Goal: Task Accomplishment & Management: Use online tool/utility

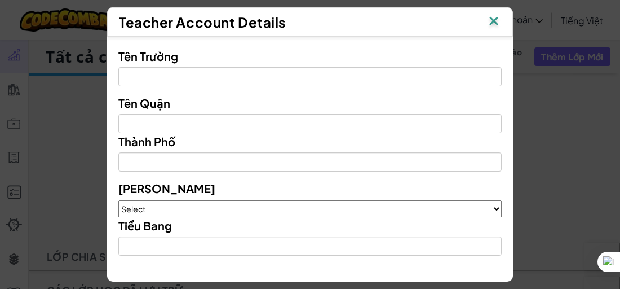
click at [497, 21] on img at bounding box center [493, 22] width 15 height 17
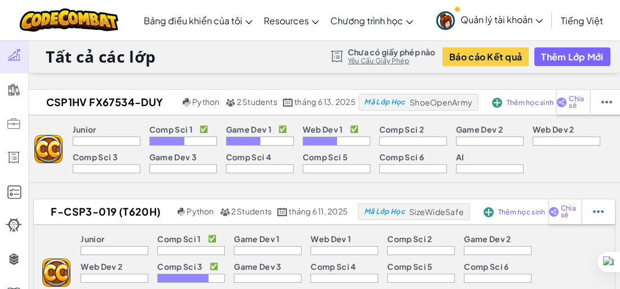
scroll to position [56, 0]
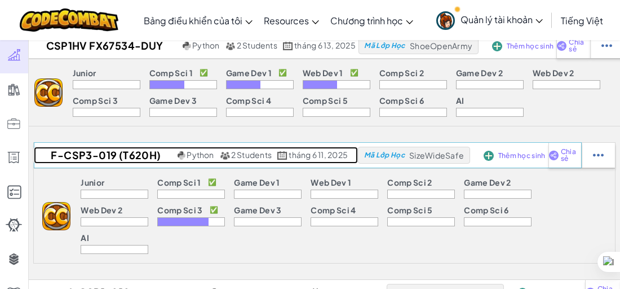
click at [106, 156] on h2 "F-CSP3-019 (T620h)" at bounding box center [104, 155] width 140 height 17
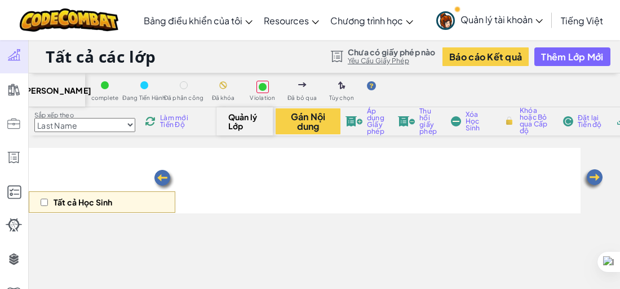
select select "56462f935afde0c6fd30fc8c"
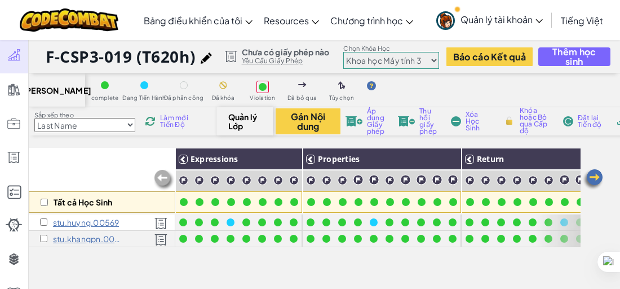
click at [597, 174] on img at bounding box center [593, 179] width 23 height 23
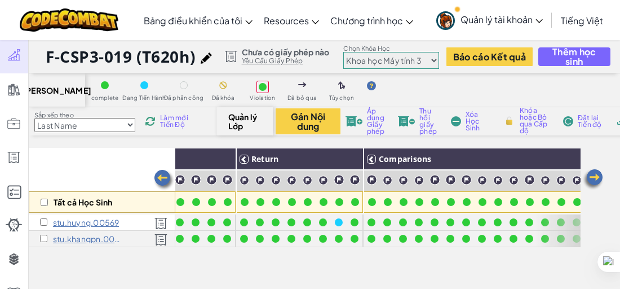
click at [597, 174] on img at bounding box center [593, 179] width 23 height 23
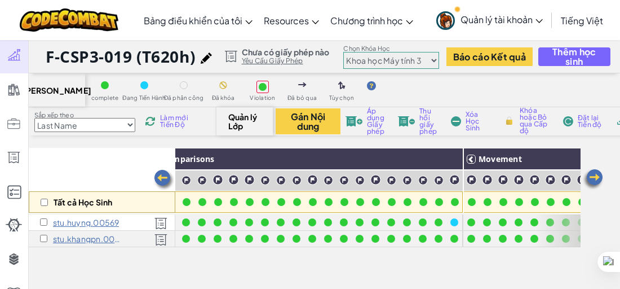
click at [597, 174] on img at bounding box center [593, 179] width 23 height 23
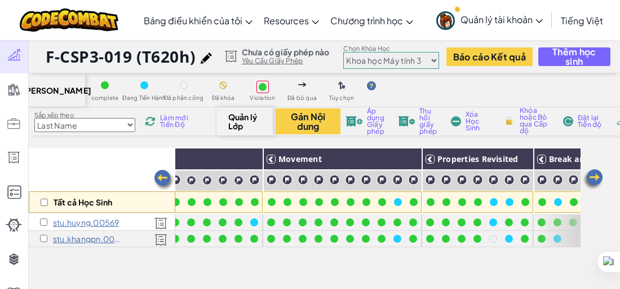
click at [597, 174] on img at bounding box center [593, 179] width 23 height 23
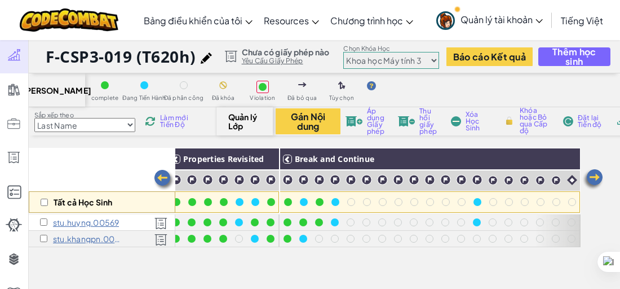
click at [597, 174] on img at bounding box center [593, 179] width 23 height 23
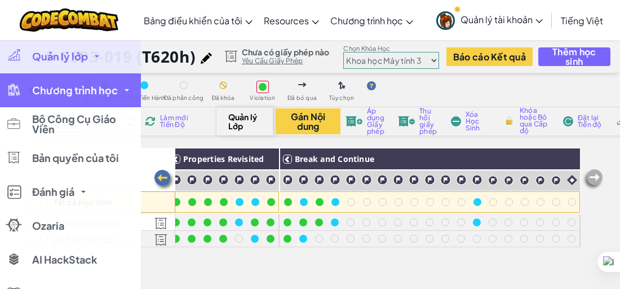
click at [71, 95] on span "Chương trình học" at bounding box center [75, 90] width 86 height 10
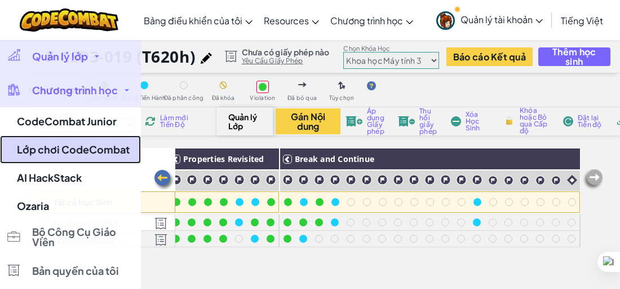
click at [93, 148] on link "Lớp chơi CodeCombat" at bounding box center [70, 149] width 141 height 28
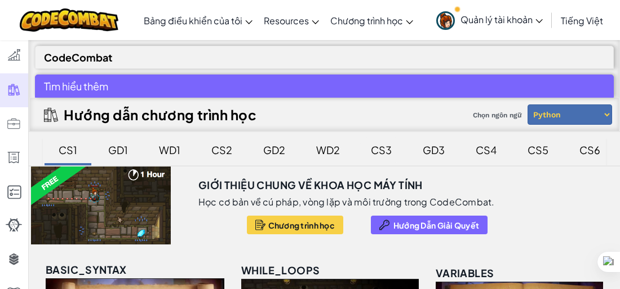
click at [374, 151] on div "CS3" at bounding box center [381, 149] width 43 height 26
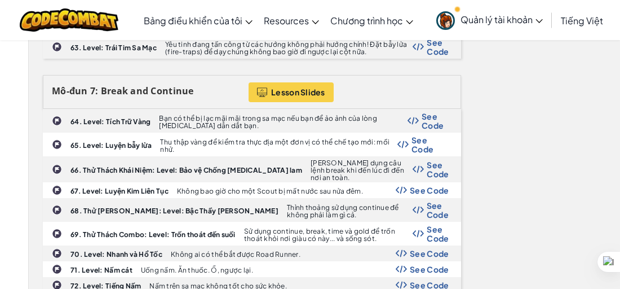
scroll to position [1916, 0]
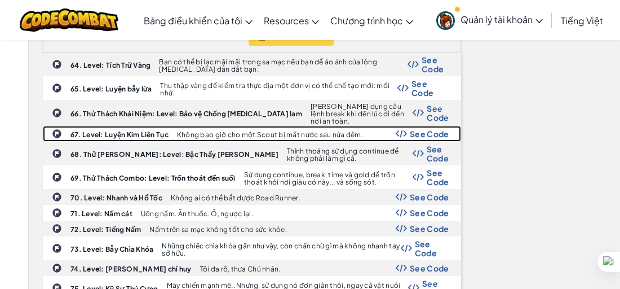
click at [428, 129] on span "See Code" at bounding box center [429, 133] width 39 height 9
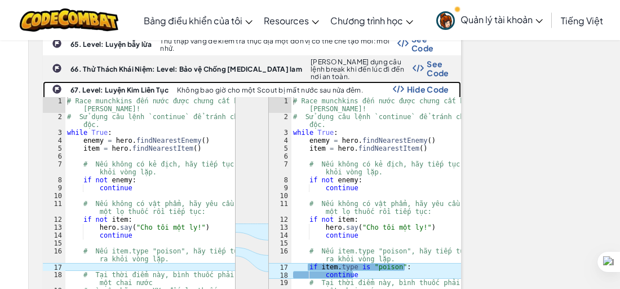
scroll to position [2029, 0]
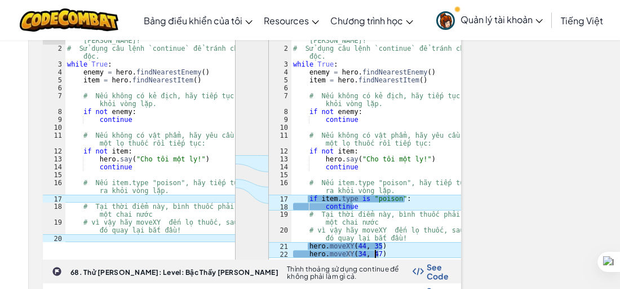
click at [376, 208] on div "# Race munchkins đến nước được chưng cất bởi Omarn Brewstone! # Sử dụng câu lện…" at bounding box center [376, 155] width 170 height 253
drag, startPoint x: 391, startPoint y: 209, endPoint x: 362, endPoint y: 209, distance: 29.3
click at [362, 209] on div "# Race munchkins đến nước được chưng cất bởi Omarn Brewstone! # Sử dụng câu lện…" at bounding box center [376, 155] width 170 height 253
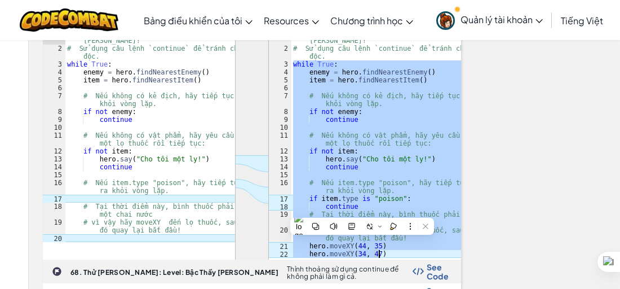
drag, startPoint x: 294, startPoint y: 130, endPoint x: 383, endPoint y: 206, distance: 117.1
click at [383, 206] on div "# Race munchkins đến nước được chưng cất bởi Omarn Brewstone! # Sử dụng câu lện…" at bounding box center [376, 155] width 170 height 253
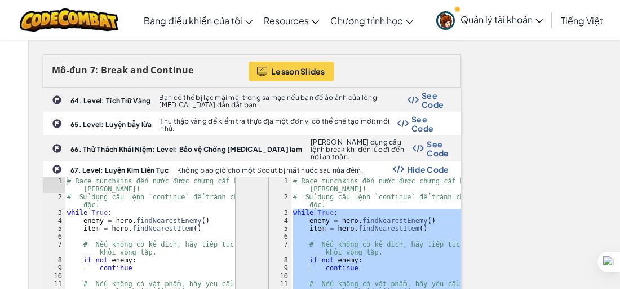
scroll to position [1860, 0]
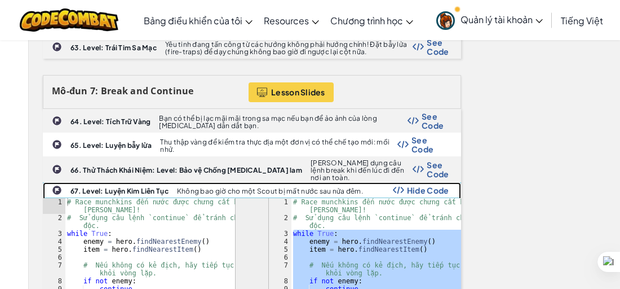
click at [97, 187] on b "67. Level: Luyện Kim Liên Tục" at bounding box center [119, 191] width 98 height 8
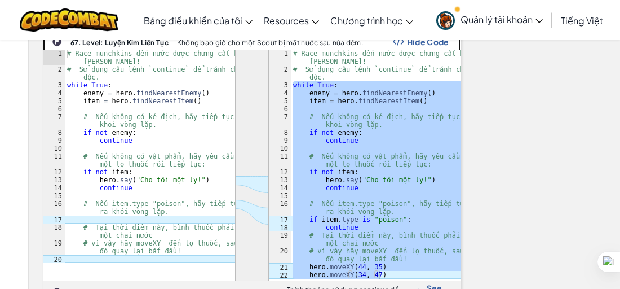
scroll to position [2029, 0]
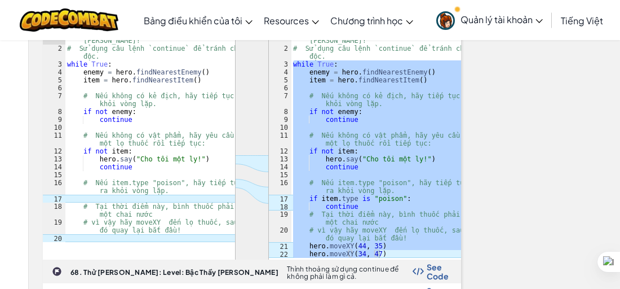
click at [353, 153] on div "# Race munchkins đến nước được chưng cất bởi Omarn Brewstone! # Sử dụng câu lện…" at bounding box center [376, 143] width 170 height 229
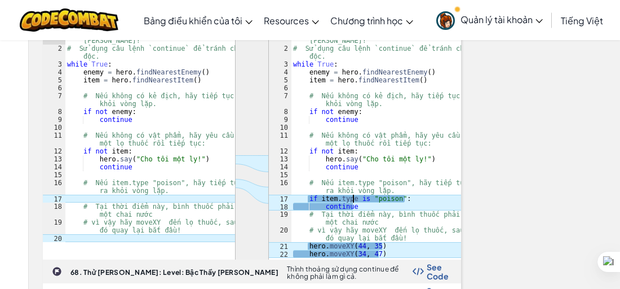
click at [332, 148] on div "# Race munchkins đến nước được chưng cất bởi Omarn Brewstone! # Sử dụng câu lện…" at bounding box center [376, 155] width 170 height 253
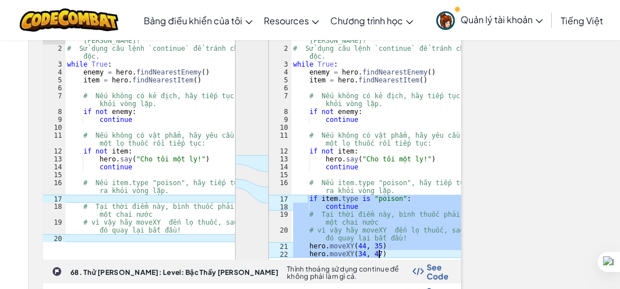
drag, startPoint x: 307, startPoint y: 152, endPoint x: 405, endPoint y: 210, distance: 113.8
click at [405, 210] on div "# Race munchkins đến nước được chưng cất bởi Omarn Brewstone! # Sử dụng câu lện…" at bounding box center [376, 155] width 170 height 253
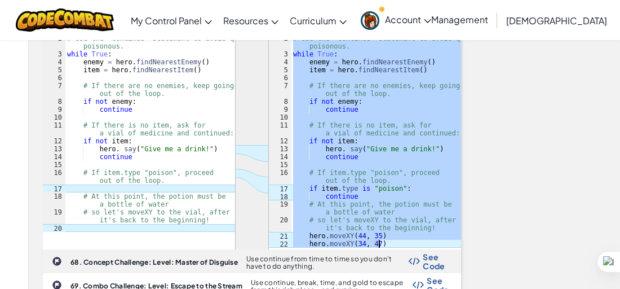
drag, startPoint x: 293, startPoint y: 149, endPoint x: 380, endPoint y: 197, distance: 100.1
click at [380, 197] on div "# Race munchkins to water distilled by Omarn Brewstone! # Use the 'continue' st…" at bounding box center [376, 145] width 170 height 253
type textarea "hero.moveXY(44, 35) hero.moveXY(34, 47)"
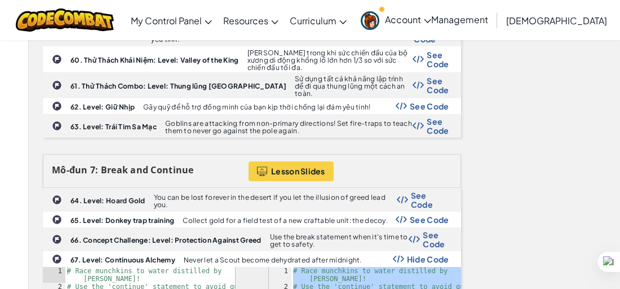
scroll to position [1804, 0]
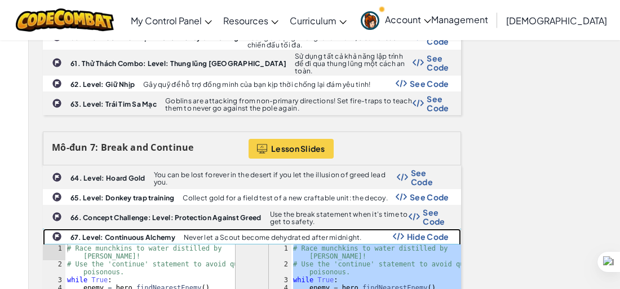
click at [129, 233] on b "67. Level: Continuous Alchemy" at bounding box center [122, 237] width 105 height 8
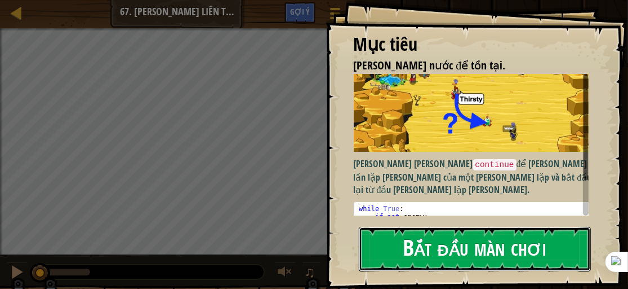
click at [413, 256] on button "Bắt đầu màn chơi" at bounding box center [475, 249] width 233 height 45
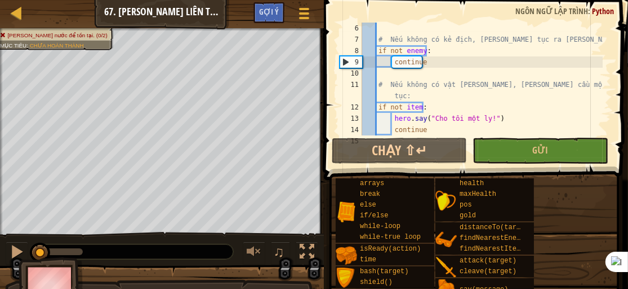
scroll to position [123, 0]
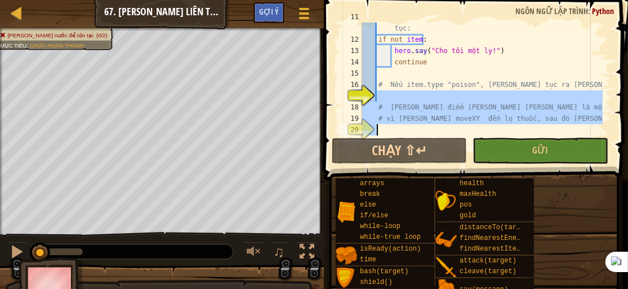
drag, startPoint x: 378, startPoint y: 94, endPoint x: 522, endPoint y: 127, distance: 148.2
click at [522, 127] on div "# Nếu không có vật [PERSON_NAME], [PERSON_NAME] cầu một lọ thuốc rồi tiếp tục: …" at bounding box center [481, 84] width 243 height 147
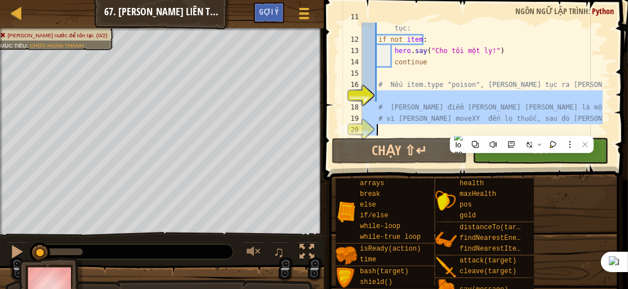
paste textarea "hero.moveXY(34, 47)"
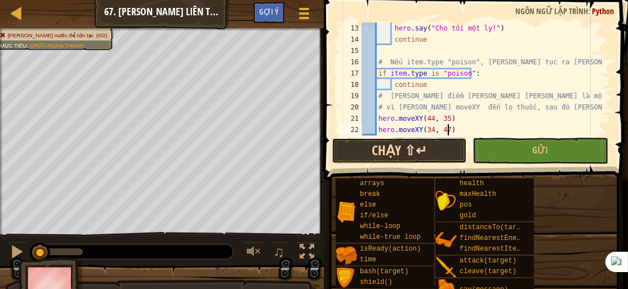
click at [424, 155] on button "Chạy ⇧↵" at bounding box center [399, 151] width 135 height 26
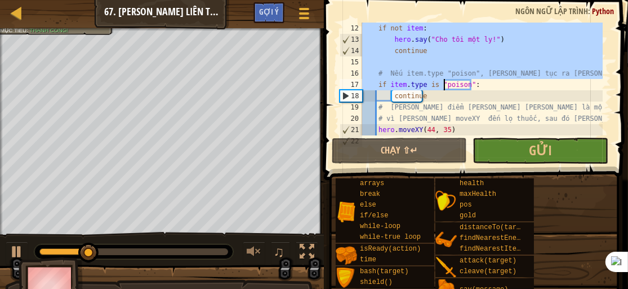
scroll to position [158, 0]
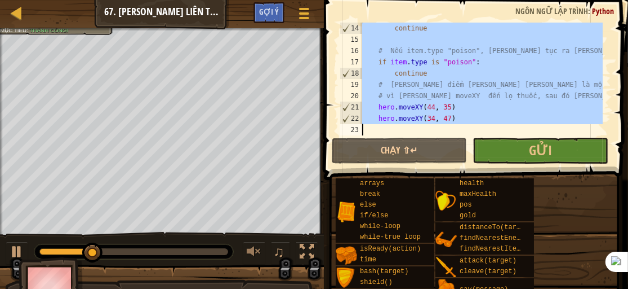
drag, startPoint x: 362, startPoint y: 49, endPoint x: 451, endPoint y: 125, distance: 116.7
click at [451, 125] on div "continue # Nếu item.type "poison", [PERSON_NAME] tục ra [PERSON_NAME] lặp. if i…" at bounding box center [481, 90] width 243 height 135
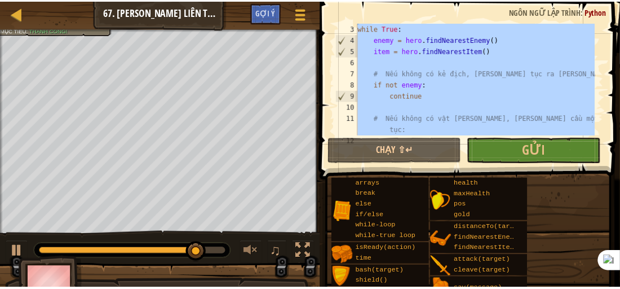
scroll to position [0, 0]
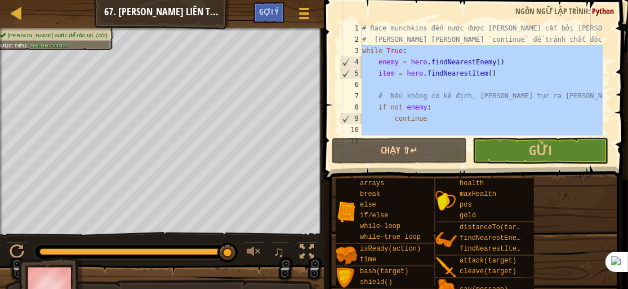
click at [551, 51] on div "# Race munchkins đến nước được [PERSON_NAME] cất bởi [PERSON_NAME]! # [PERSON_N…" at bounding box center [481, 79] width 243 height 113
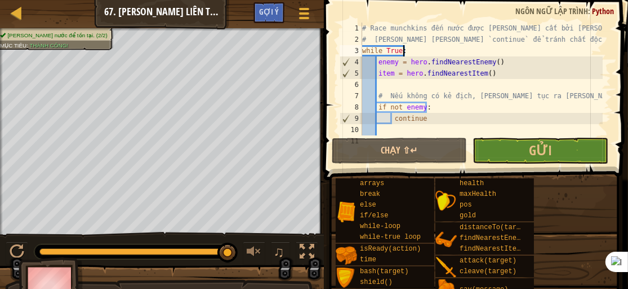
click at [544, 46] on div "# Race munchkins đến nước được [PERSON_NAME] cất bởi [PERSON_NAME]! # [PERSON_N…" at bounding box center [481, 96] width 243 height 147
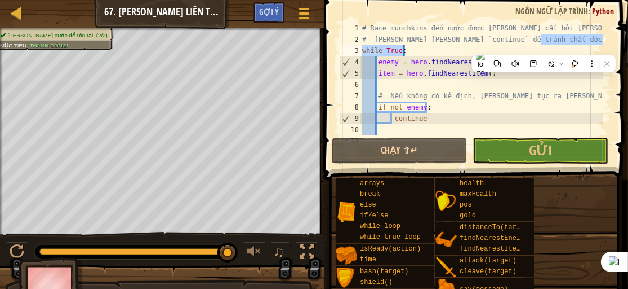
click at [553, 42] on div "# Race munchkins đến nước được [PERSON_NAME] cất bởi [PERSON_NAME]! # [PERSON_N…" at bounding box center [481, 79] width 243 height 113
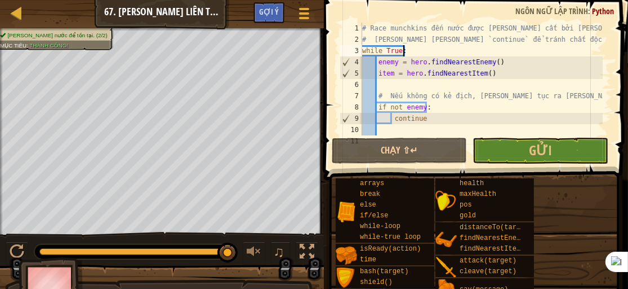
drag, startPoint x: 460, startPoint y: 48, endPoint x: 348, endPoint y: 29, distance: 113.7
click at [607, 9] on span "Python" at bounding box center [603, 11] width 22 height 11
click at [554, 10] on span "Ngôn ngữ lập trình" at bounding box center [552, 11] width 73 height 11
drag, startPoint x: 364, startPoint y: 29, endPoint x: 375, endPoint y: 67, distance: 39.8
click at [367, 30] on div "# Race munchkins đến nước được [PERSON_NAME] cất bởi [PERSON_NAME]! # [PERSON_N…" at bounding box center [481, 96] width 243 height 147
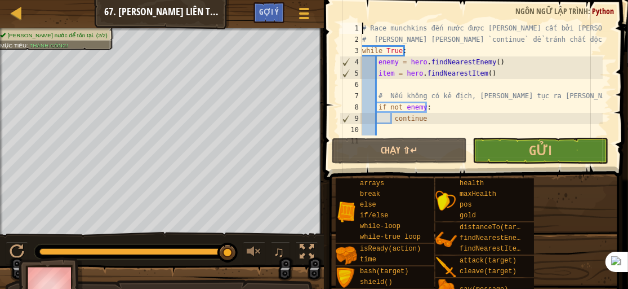
type textarea "# Race munchkins đến nước được [PERSON_NAME] cất bởi [PERSON_NAME]!"
click at [556, 25] on div "# Race munchkins đến nước được [PERSON_NAME] cất bởi [PERSON_NAME]! # [PERSON_N…" at bounding box center [481, 96] width 243 height 147
click at [21, 16] on div at bounding box center [17, 13] width 14 height 14
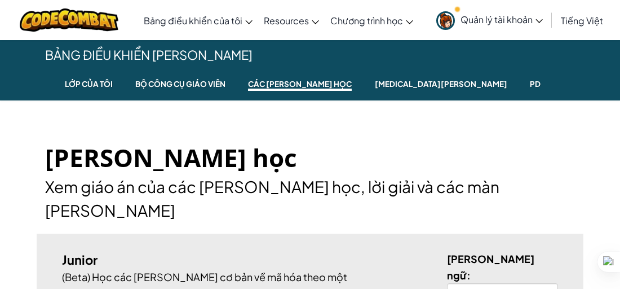
scroll to position [225, 0]
